Goal: Information Seeking & Learning: Find specific fact

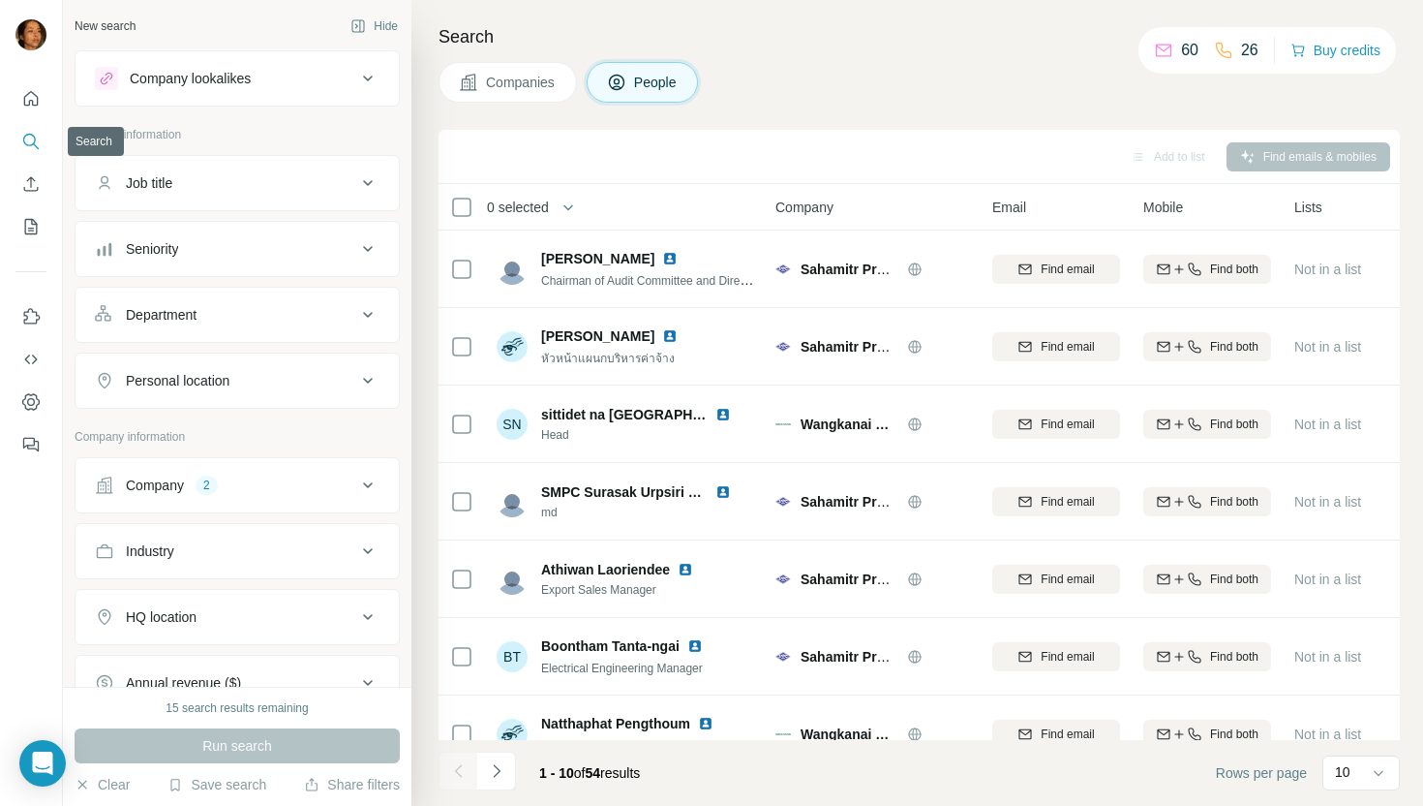
click at [22, 145] on icon "Search" at bounding box center [30, 141] width 19 height 19
click at [46, 139] on button "Search" at bounding box center [30, 141] width 31 height 35
click at [43, 138] on button "Search" at bounding box center [30, 141] width 31 height 35
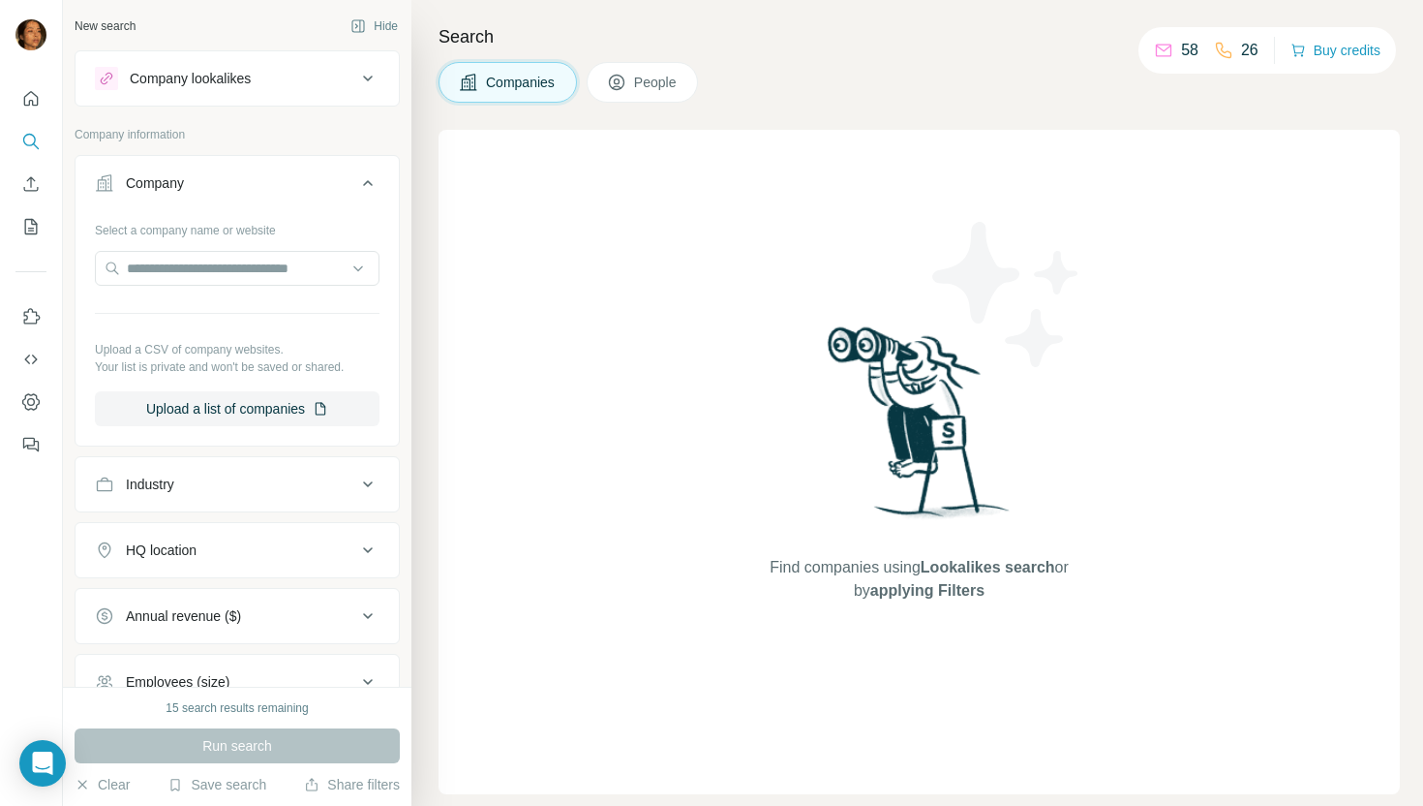
click at [672, 68] on button "People" at bounding box center [643, 82] width 112 height 41
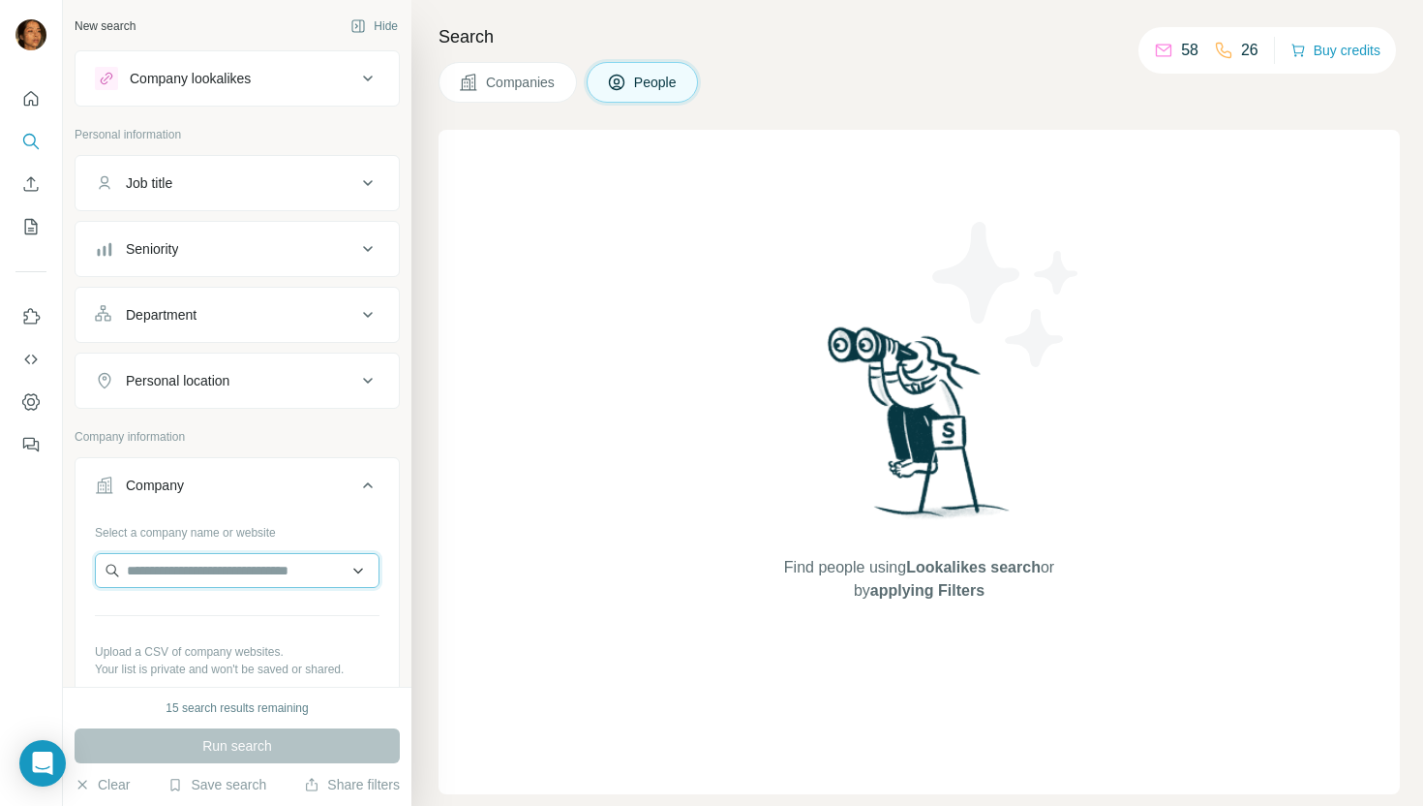
click at [203, 563] on input "text" at bounding box center [237, 570] width 285 height 35
paste input "**********"
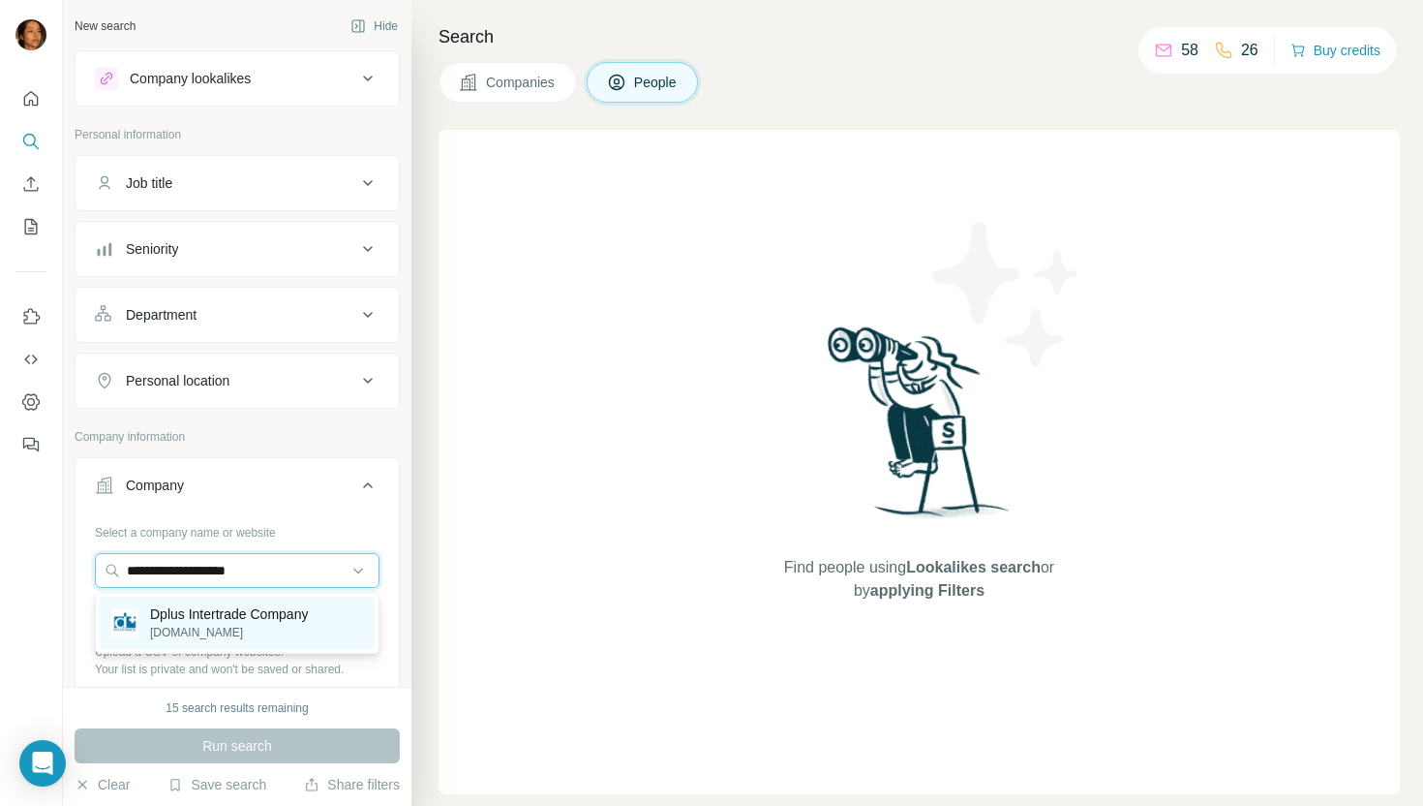
type input "**********"
click at [219, 626] on p "dplus.co.th" at bounding box center [229, 632] width 158 height 17
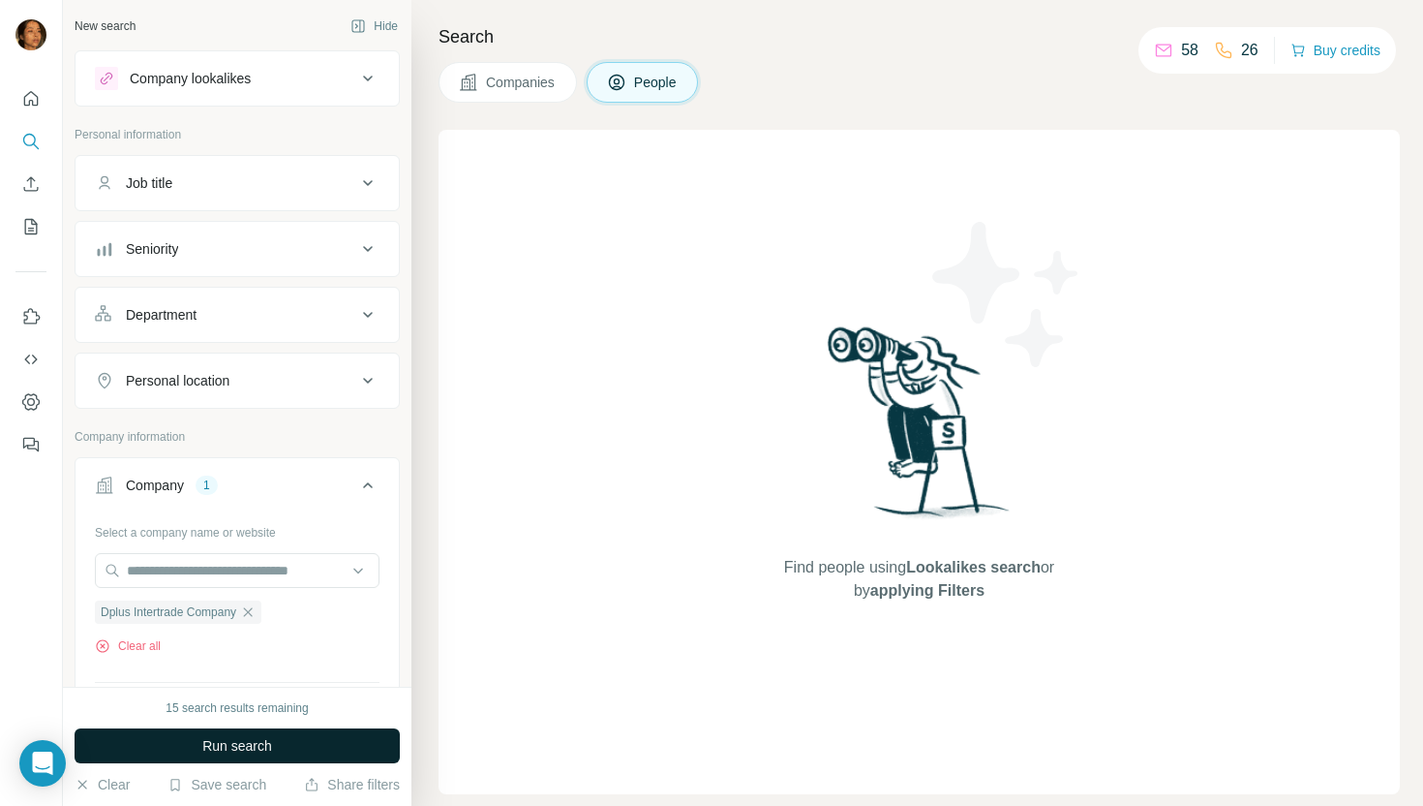
click at [189, 740] on button "Run search" at bounding box center [237, 745] width 325 height 35
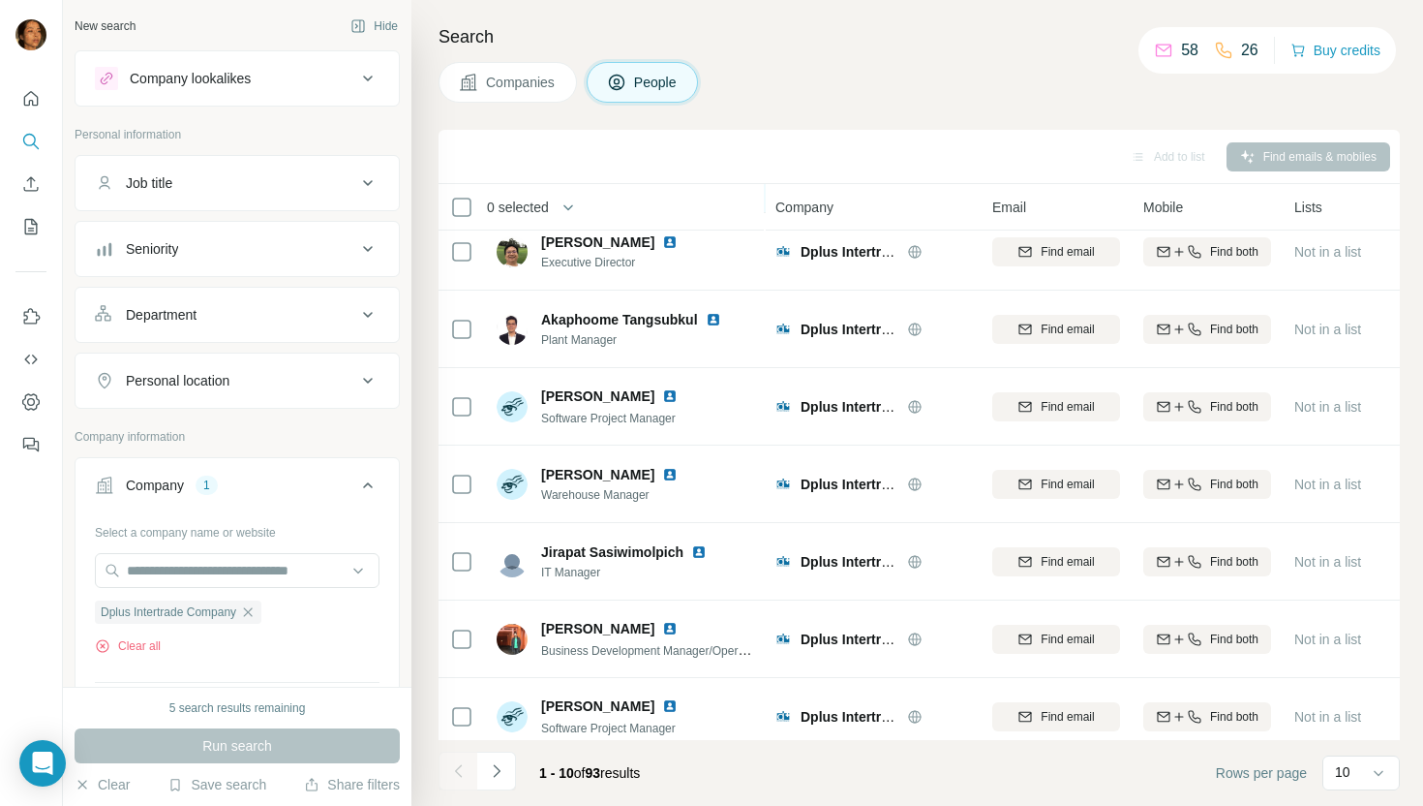
scroll to position [265, 0]
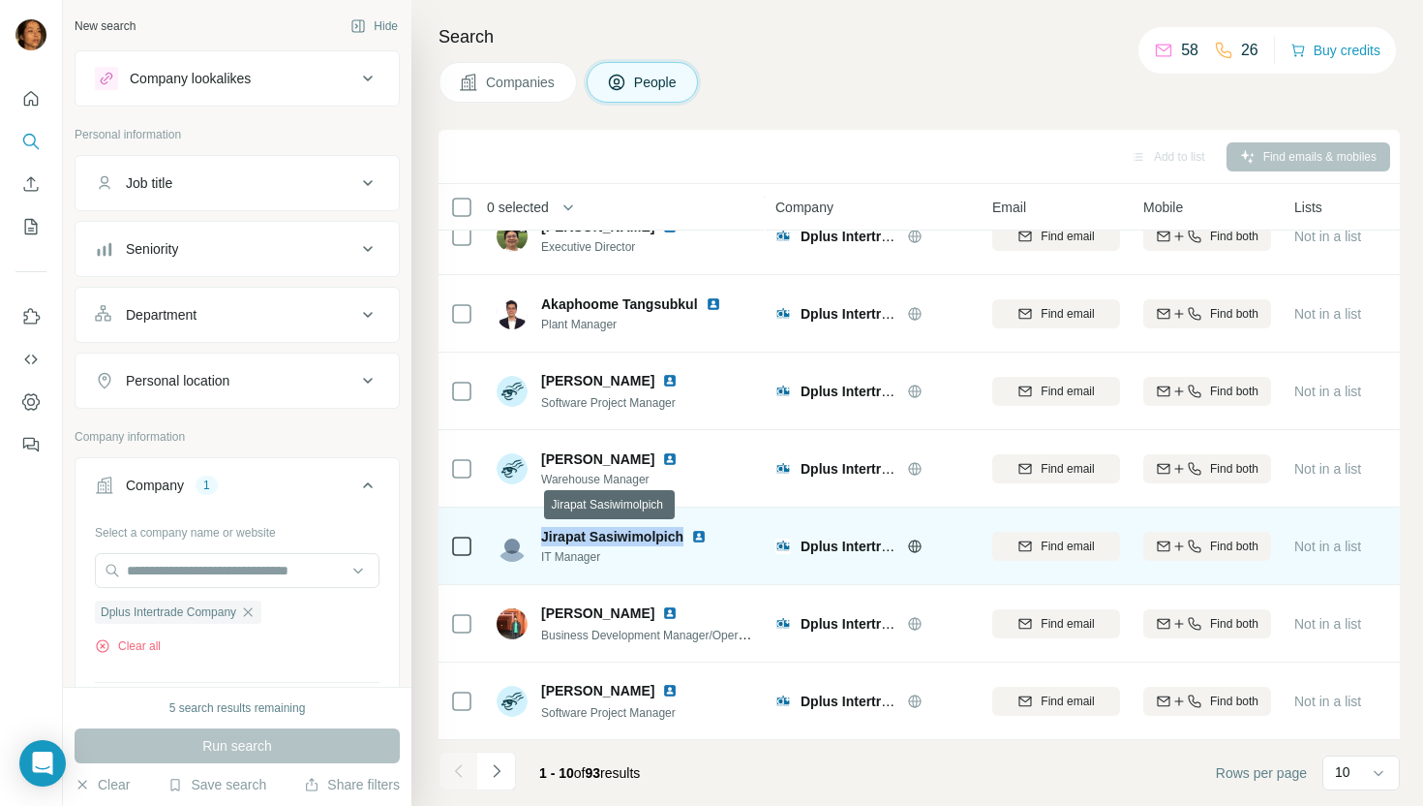
drag, startPoint x: 542, startPoint y: 536, endPoint x: 680, endPoint y: 538, distance: 137.5
click at [683, 537] on span "Jirapat Sasiwimolpich" at bounding box center [612, 536] width 142 height 15
copy span "Jirapat Sasiwimolpich"
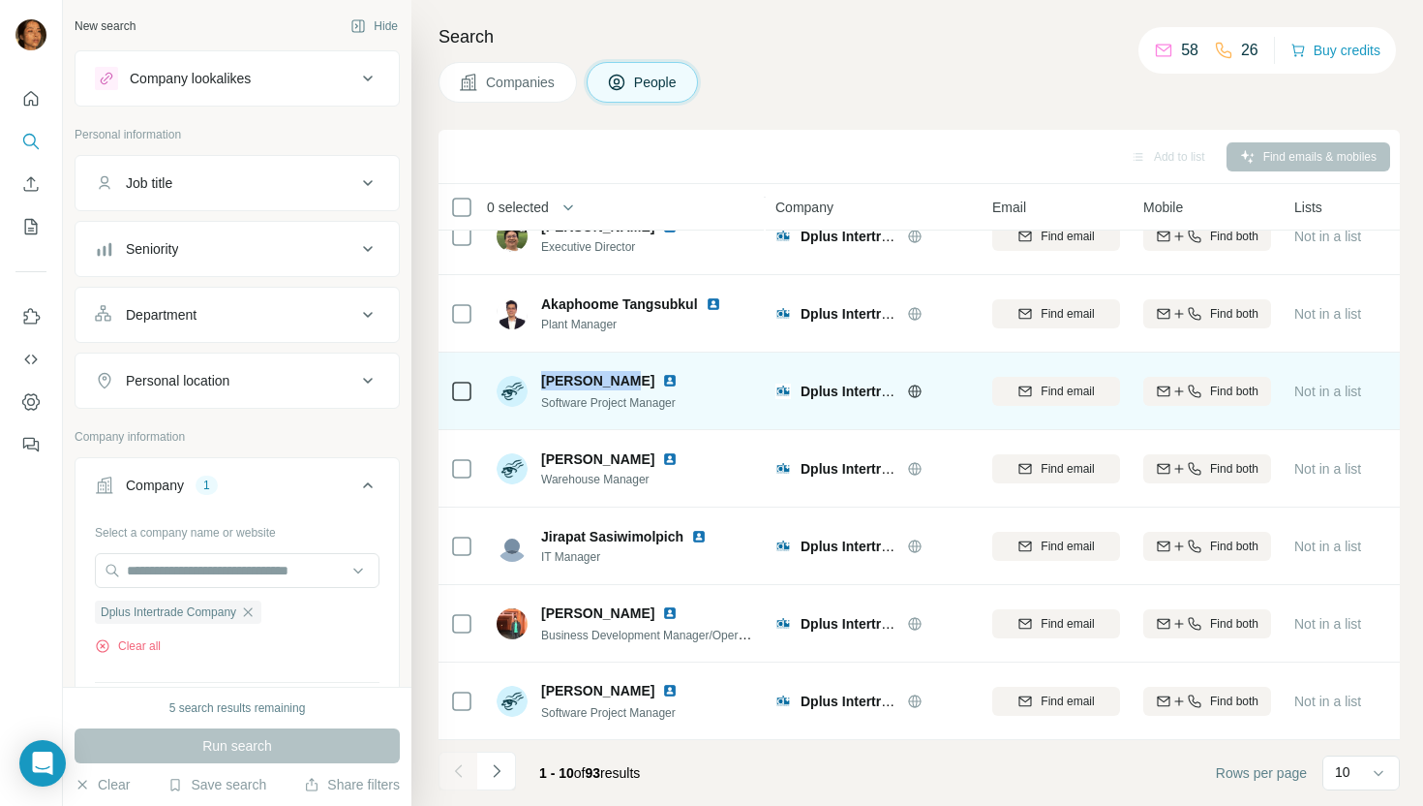
drag, startPoint x: 544, startPoint y: 381, endPoint x: 621, endPoint y: 382, distance: 76.5
click at [621, 382] on span "Anis Chentanomwong" at bounding box center [597, 380] width 113 height 19
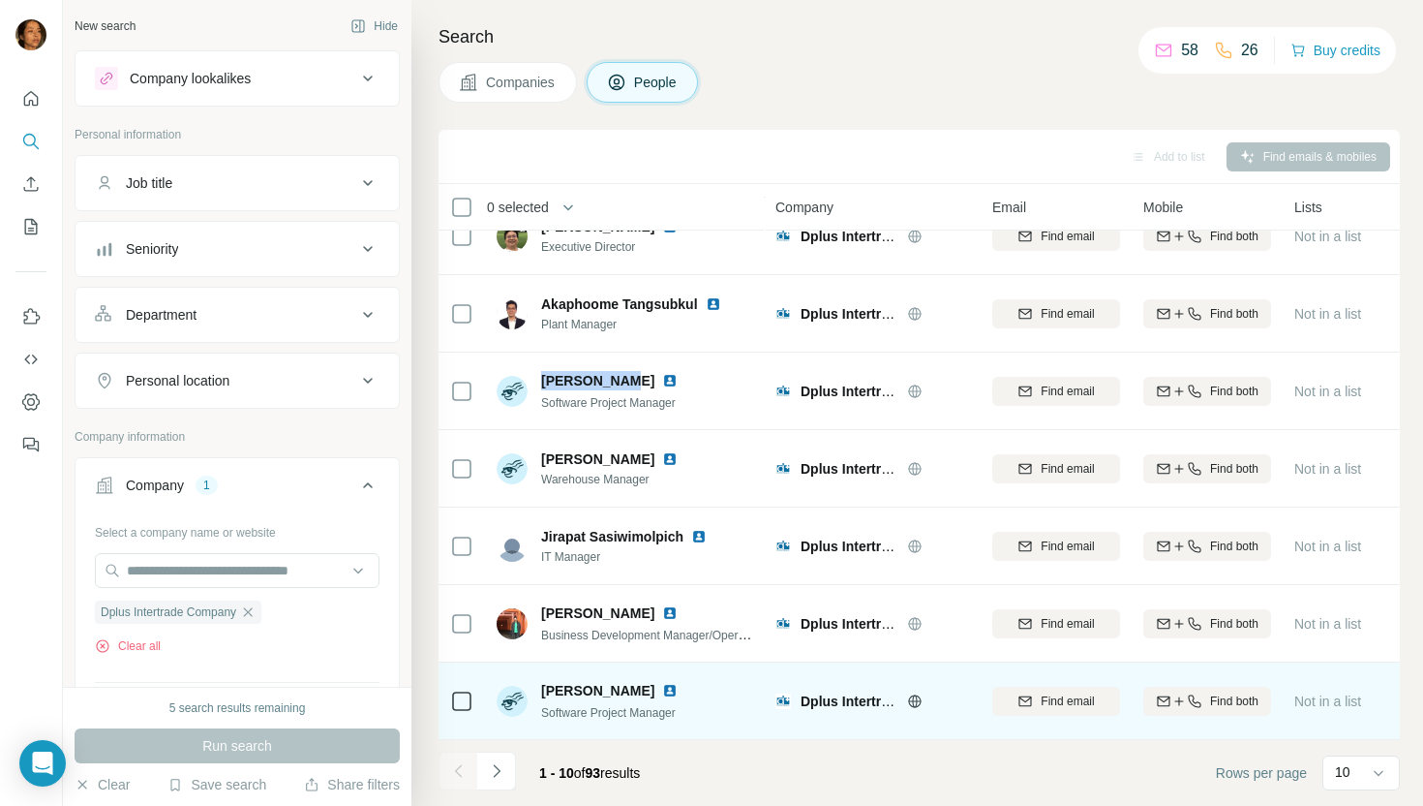
drag, startPoint x: 544, startPoint y: 688, endPoint x: 662, endPoint y: 698, distance: 118.5
click at [655, 698] on span "Kanokwan Sakulnoi" at bounding box center [597, 690] width 113 height 19
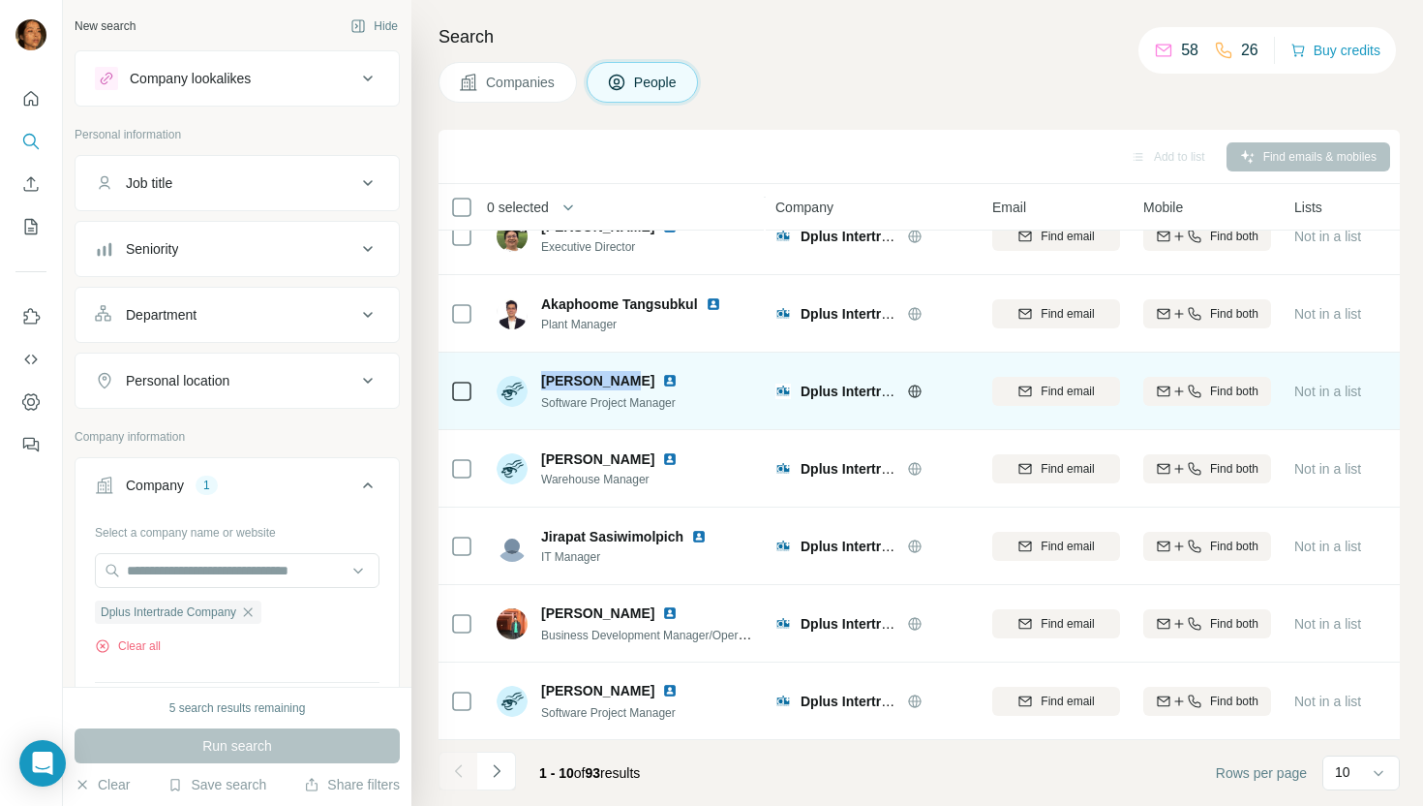
drag, startPoint x: 545, startPoint y: 379, endPoint x: 685, endPoint y: 377, distance: 139.5
click at [655, 377] on span "Anis Chentanomwong" at bounding box center [597, 380] width 113 height 19
copy span "Anis Chentanomwong"
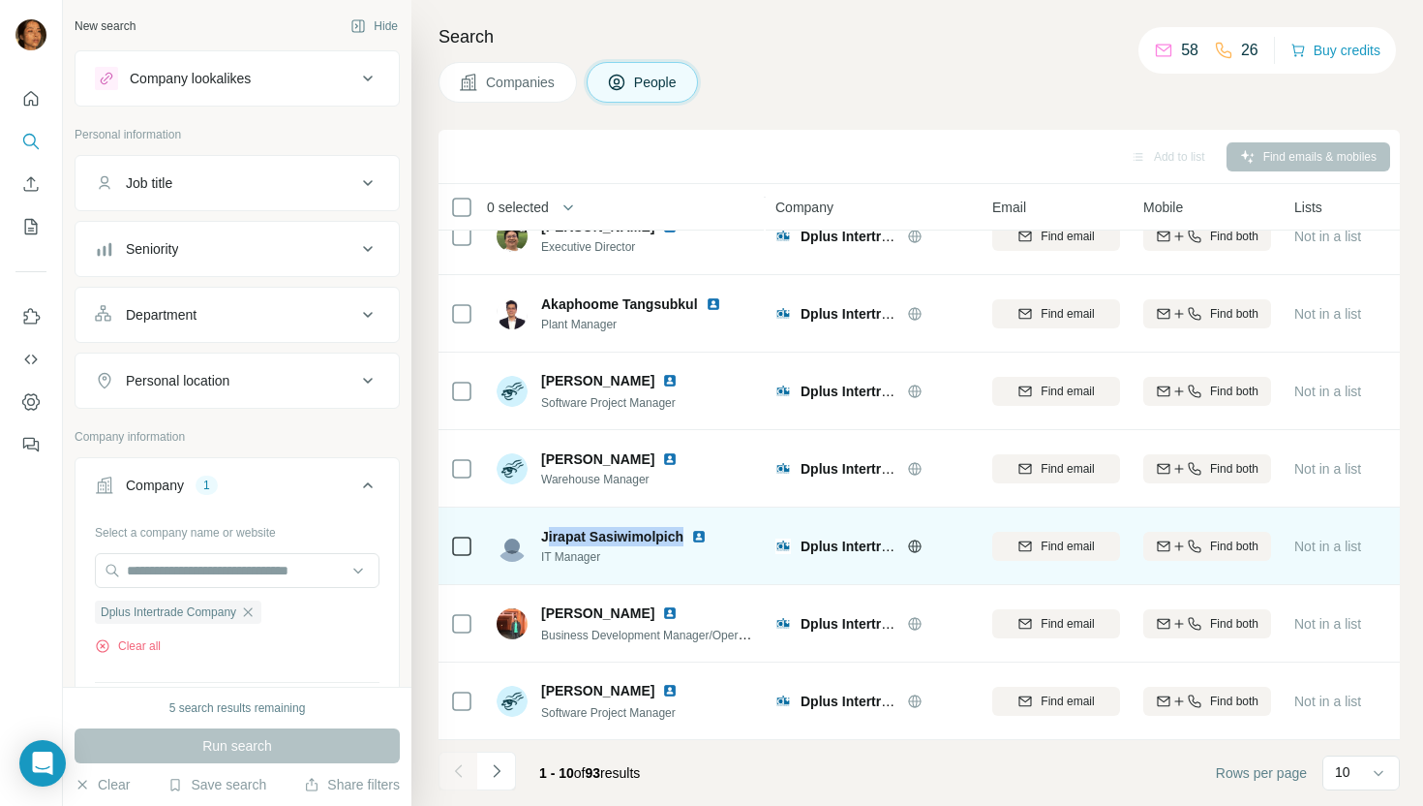
drag, startPoint x: 547, startPoint y: 535, endPoint x: 685, endPoint y: 535, distance: 137.5
click at [685, 535] on div "Jirapat Sasiwimolpich" at bounding box center [635, 536] width 189 height 19
drag, startPoint x: 540, startPoint y: 539, endPoint x: 683, endPoint y: 544, distance: 142.4
click at [683, 544] on div "Jirapat Sasiwimolpich" at bounding box center [612, 536] width 142 height 19
copy span "Jirapat Sasiwimolpich"
